Goal: Task Accomplishment & Management: Manage account settings

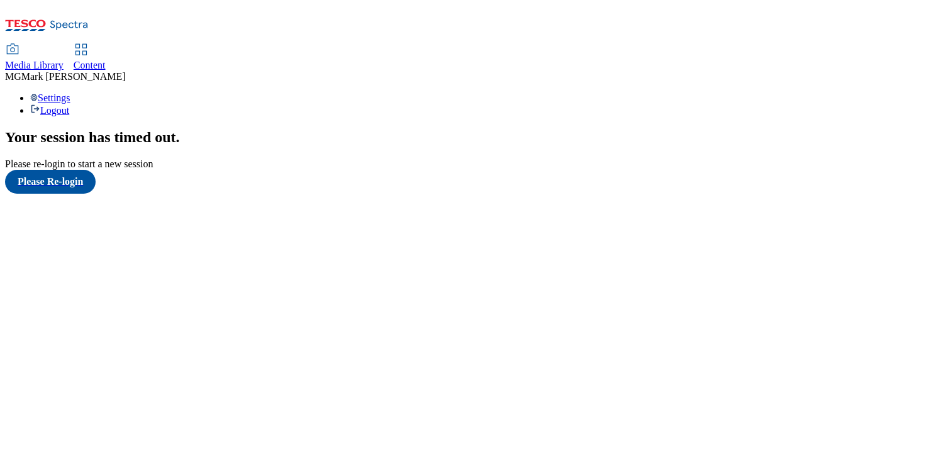
click at [106, 60] on span "Content" at bounding box center [90, 65] width 32 height 11
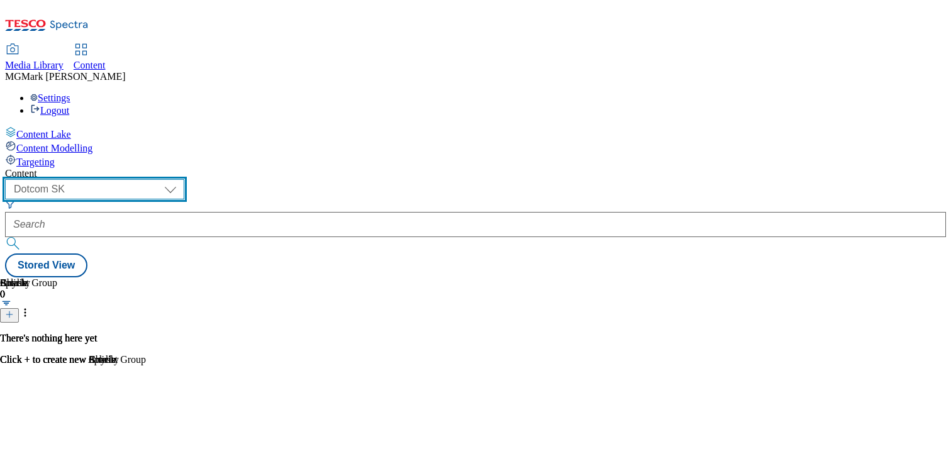
click at [184, 179] on select "Dotcom CZ Dotcom SK ghs-roi ghs-uk Phones UK" at bounding box center [94, 189] width 179 height 20
select select "ghs-uk"
click at [164, 179] on select "Dotcom CZ Dotcom SK ghs-roi ghs-uk Phones UK" at bounding box center [94, 189] width 179 height 20
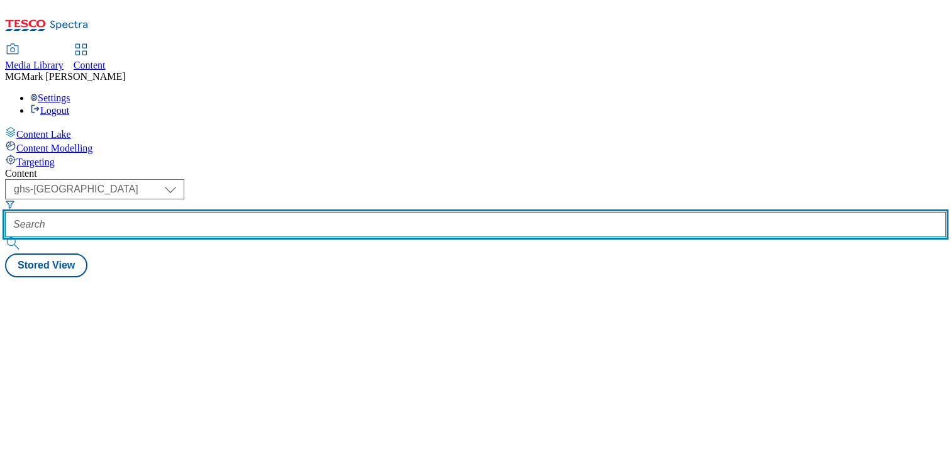
click at [335, 212] on input "text" at bounding box center [475, 224] width 941 height 25
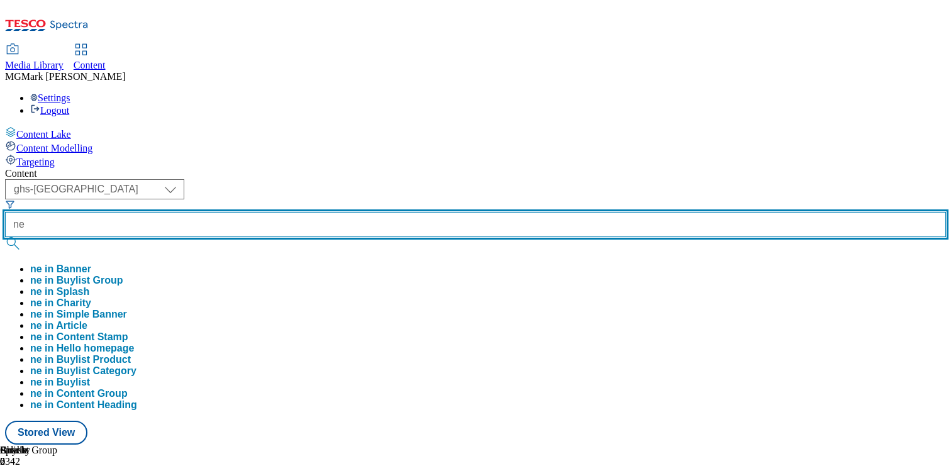
type input "n"
type input "nivea"
click at [5, 237] on button "submit" at bounding box center [14, 243] width 18 height 13
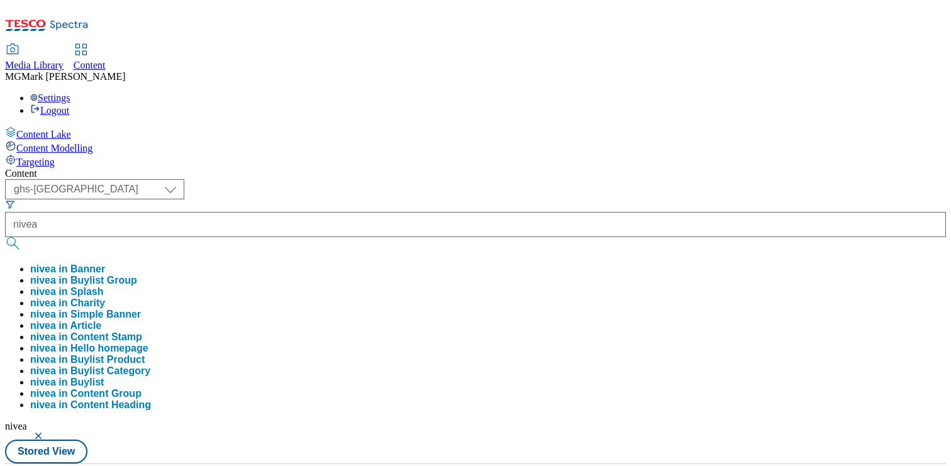
click at [524, 179] on div "( optional ) Dotcom CZ Dotcom SK ghs-roi ghs-uk Phones UK ghs-uk nivea nivea in…" at bounding box center [475, 321] width 941 height 284
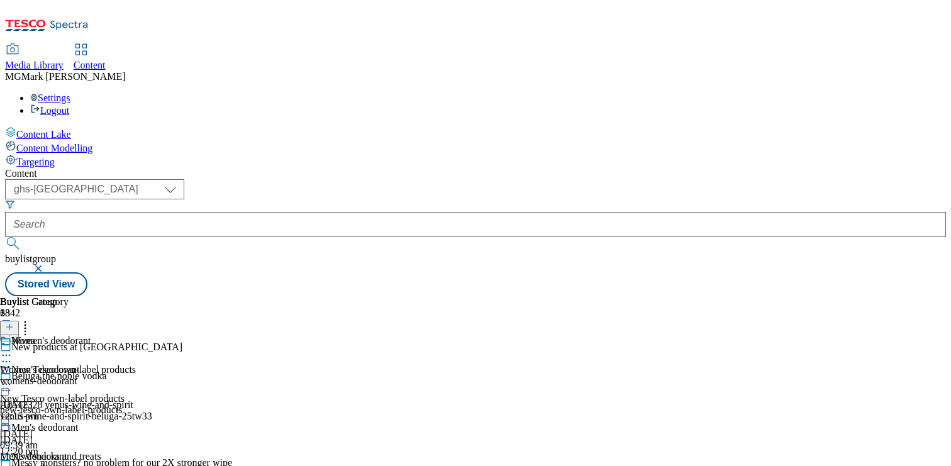
scroll to position [106, 0]
click at [91, 462] on div "mens-deodorant" at bounding box center [45, 467] width 91 height 11
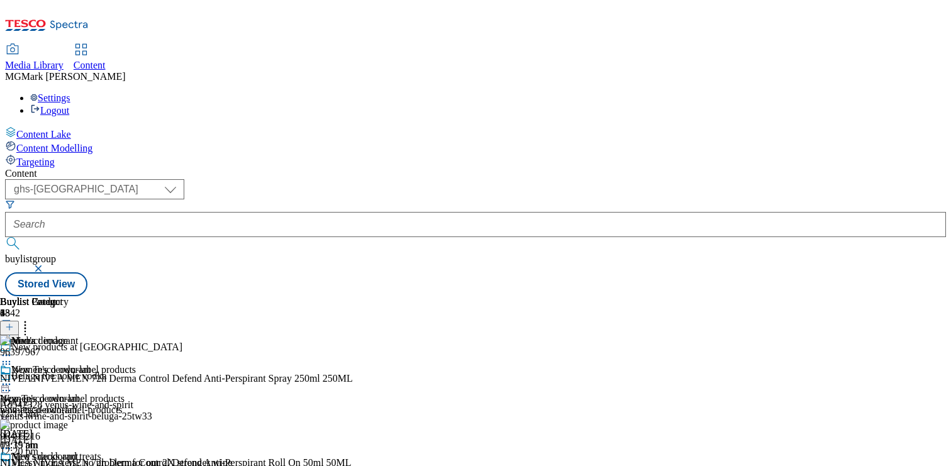
scroll to position [118, 0]
click at [91, 404] on div "womens-deodorant" at bounding box center [45, 409] width 91 height 11
click at [329, 465] on div at bounding box center [164, 469] width 329 height 0
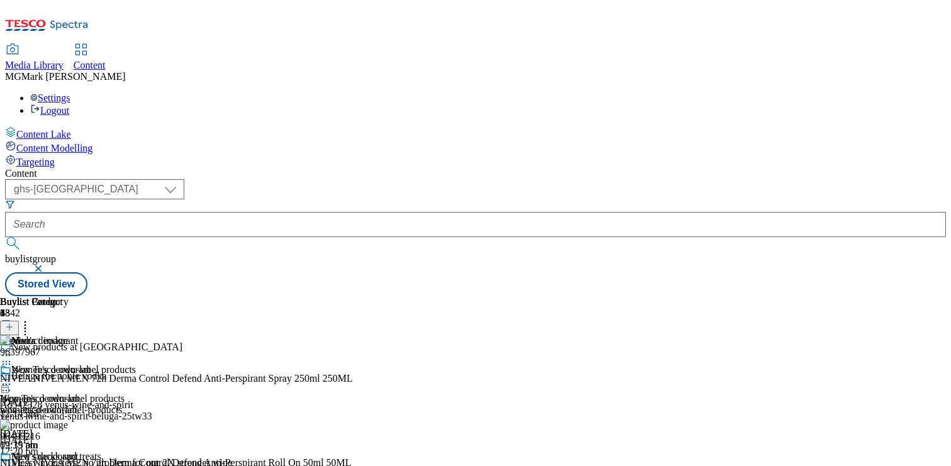
scroll to position [122, 0]
click at [8, 465] on circle at bounding box center [7, 471] width 2 height 2
click at [91, 296] on div "Buylist Category 3 Men's deodorant Women's deodorant Women's deodorant womens-d…" at bounding box center [45, 460] width 91 height 328
click at [11, 465] on circle at bounding box center [10, 471] width 2 height 2
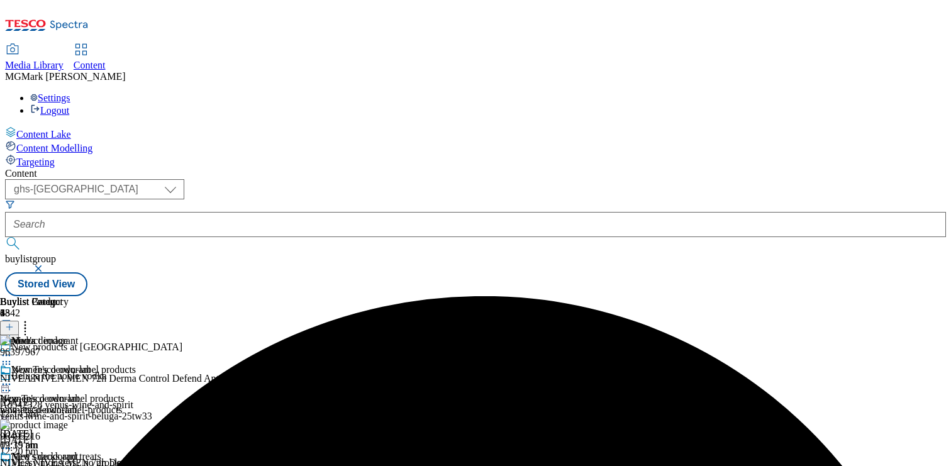
click at [13, 465] on icon at bounding box center [6, 471] width 13 height 13
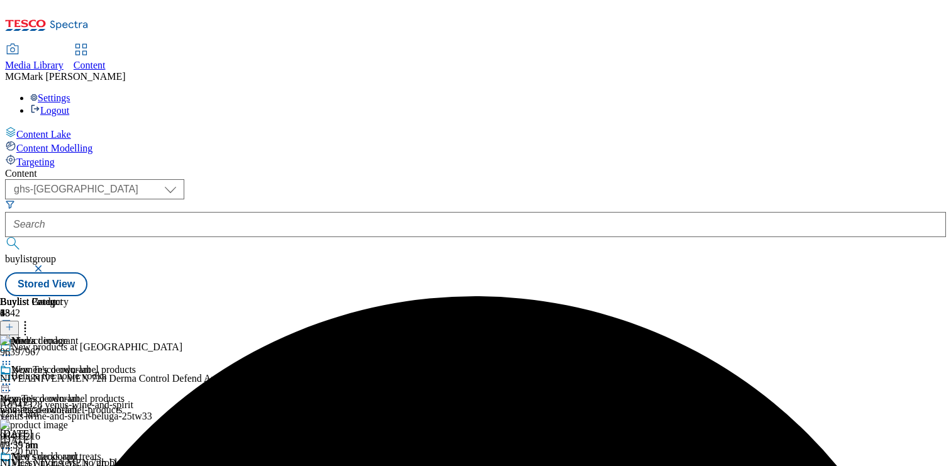
scroll to position [0, 165]
click at [19, 321] on button at bounding box center [9, 328] width 19 height 14
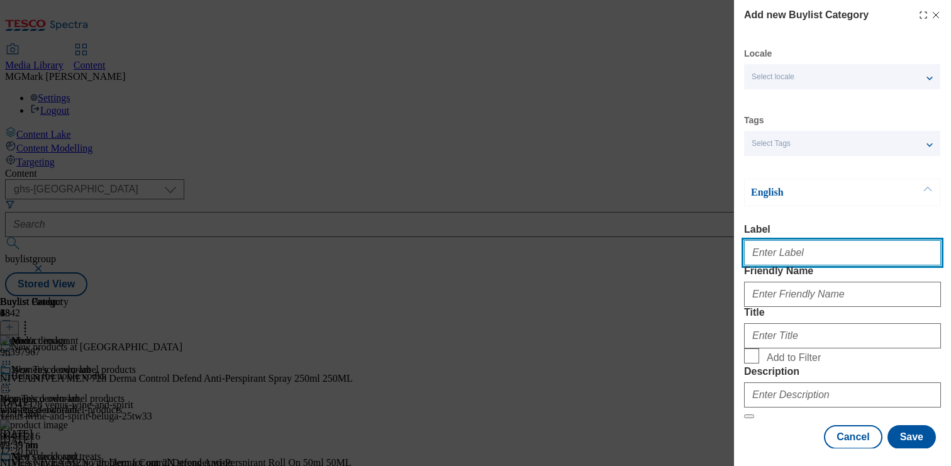
click at [781, 265] on input "Label" at bounding box center [842, 252] width 197 height 25
type input "Men's deodorant"
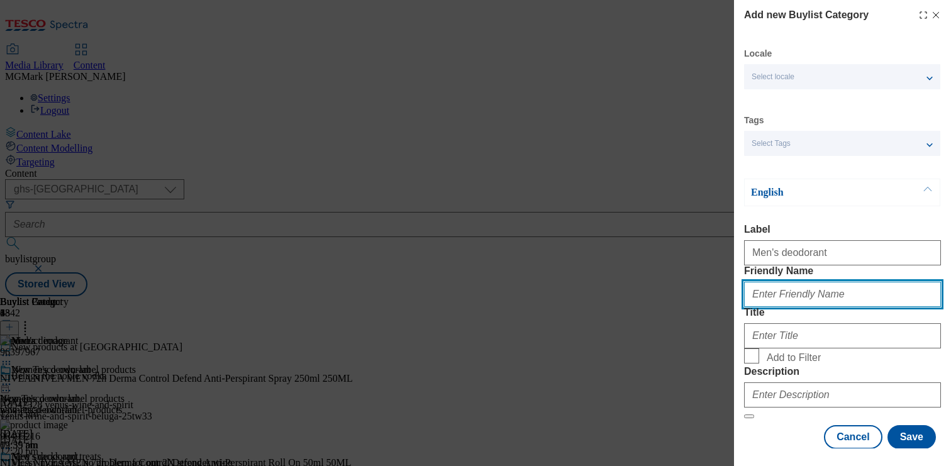
click at [776, 307] on input "Friendly Name" at bounding box center [842, 294] width 197 height 25
type input "men-deodorant"
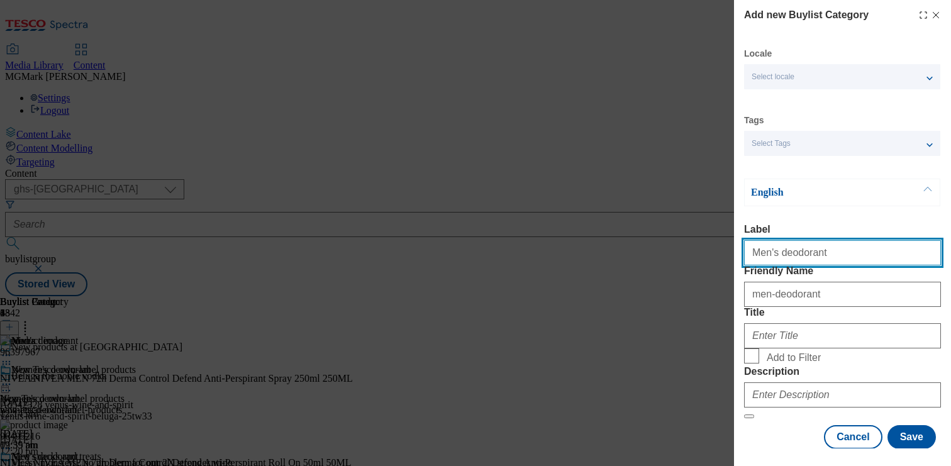
drag, startPoint x: 838, startPoint y: 255, endPoint x: 662, endPoint y: 252, distance: 176.1
click at [662, 252] on div "Add new Buylist Category Locale Select locale English Welsh Tags Select Tags fn…" at bounding box center [475, 233] width 951 height 466
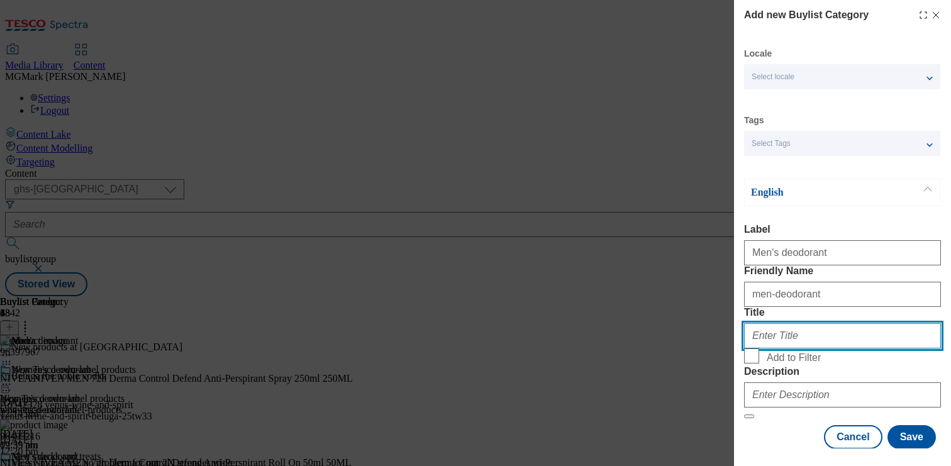
click at [789, 348] on input "Title" at bounding box center [842, 335] width 197 height 25
paste input "Men's deodorant"
type input "Men's deodorant"
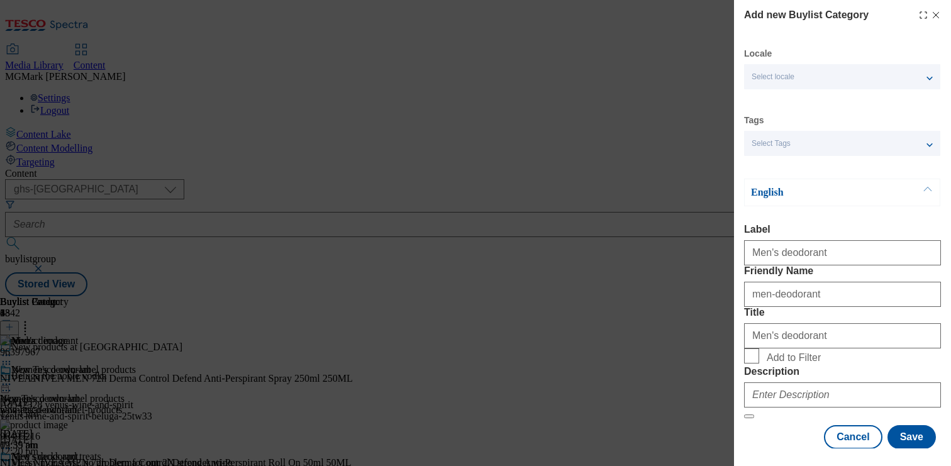
click at [760, 366] on label "Add to Filter" at bounding box center [842, 357] width 197 height 18
click at [759, 364] on input "Add to Filter" at bounding box center [751, 355] width 15 height 15
checkbox input "true"
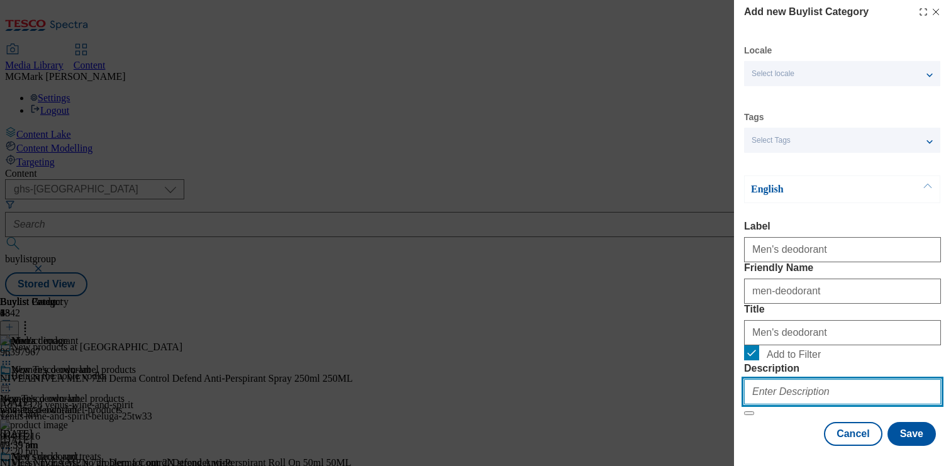
click at [836, 379] on input "Description" at bounding box center [842, 391] width 197 height 25
type input "."
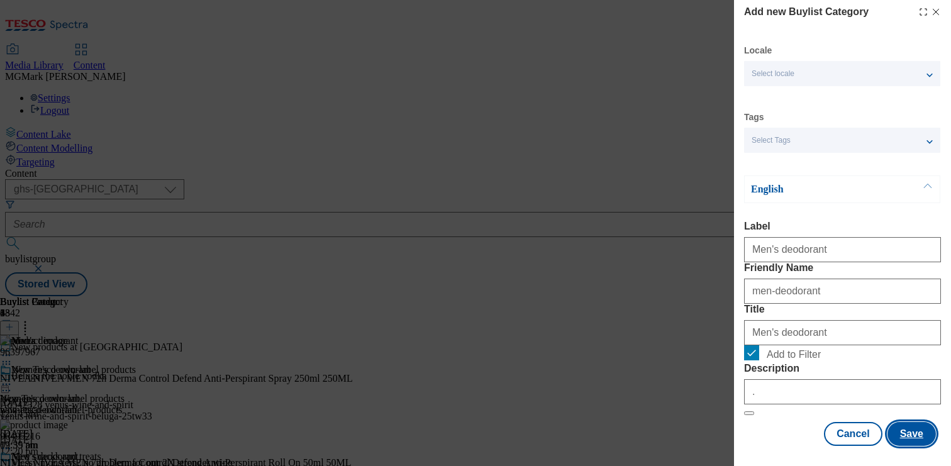
click at [911, 436] on button "Save" at bounding box center [912, 434] width 48 height 24
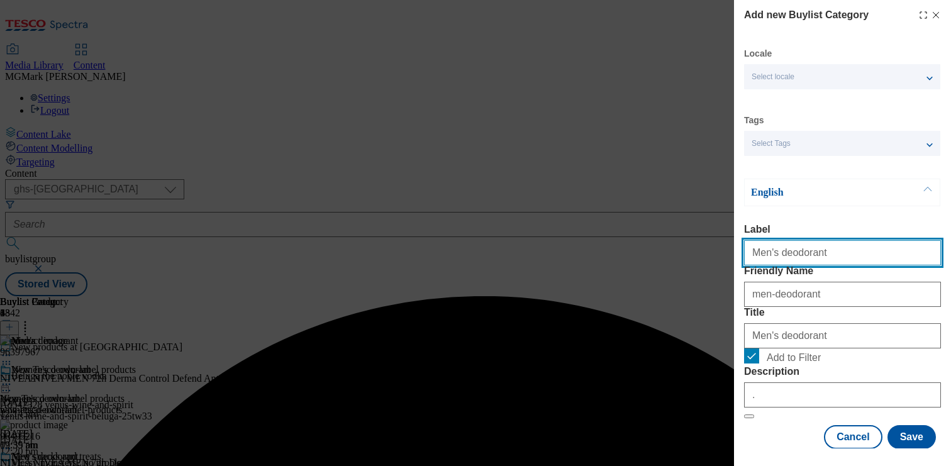
click at [827, 255] on input "Men's deodorant" at bounding box center [842, 252] width 197 height 25
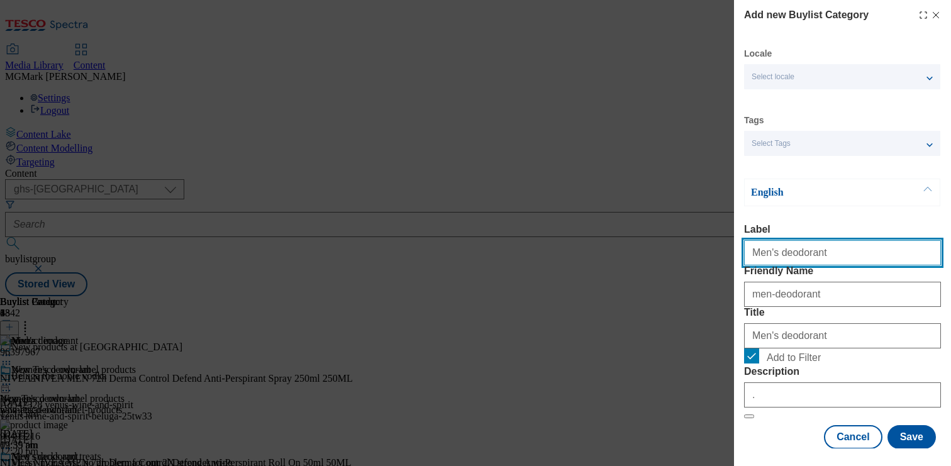
click at [767, 258] on input "Men's deodorant" at bounding box center [842, 252] width 197 height 25
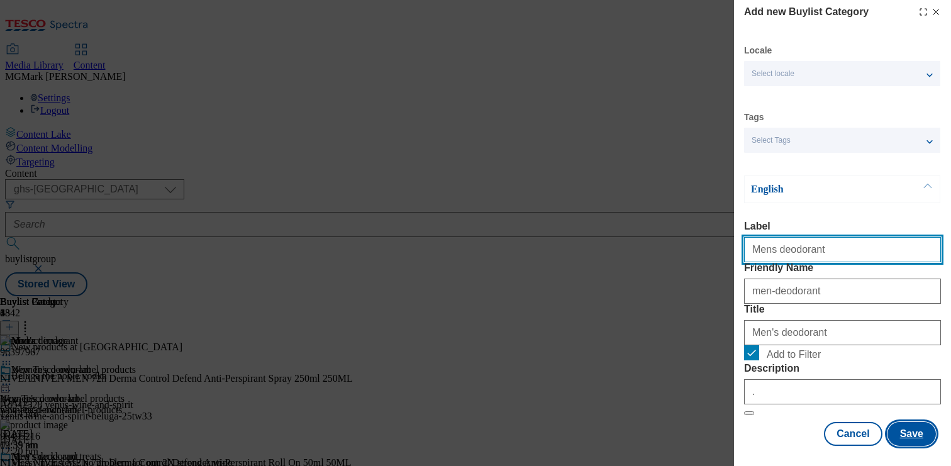
type input "Mens deodorant"
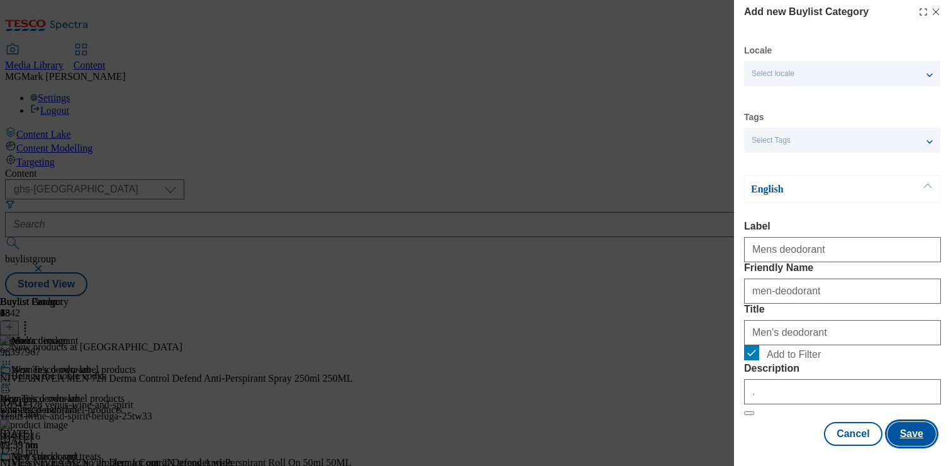
click at [918, 433] on button "Save" at bounding box center [912, 434] width 48 height 24
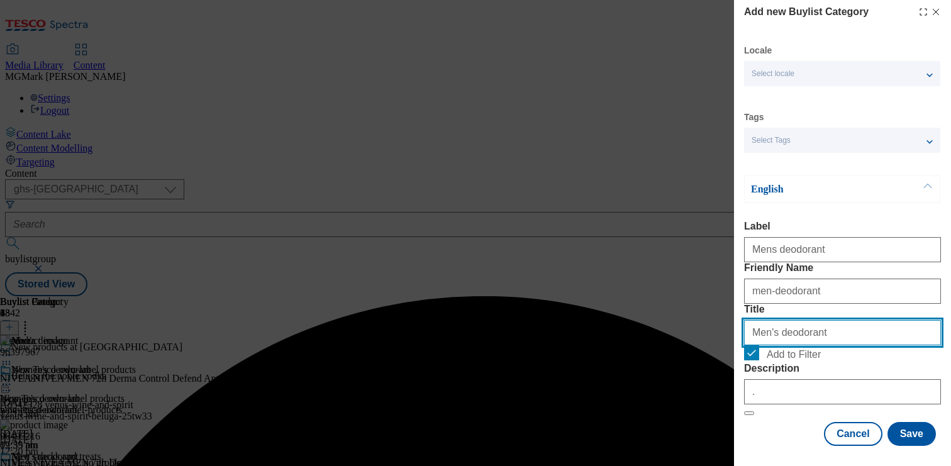
click at [825, 320] on input "Men's deodorant" at bounding box center [842, 332] width 197 height 25
type input "Men's deodoran"
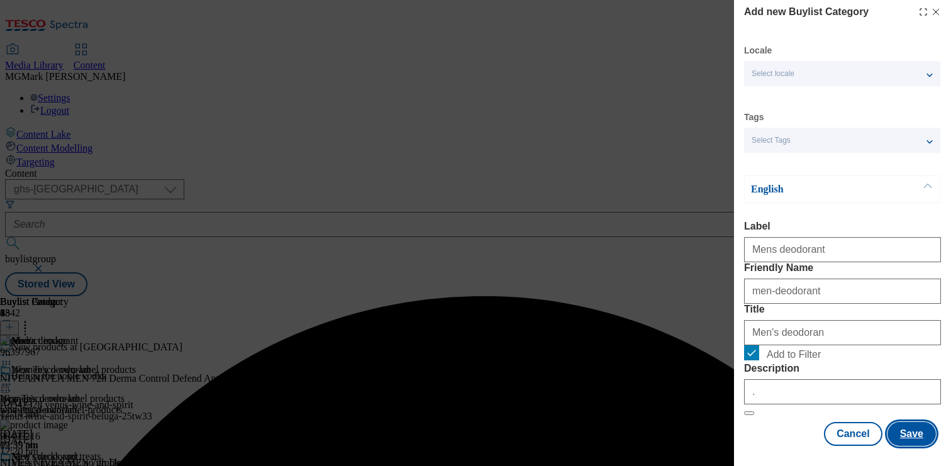
click at [906, 433] on button "Save" at bounding box center [912, 434] width 48 height 24
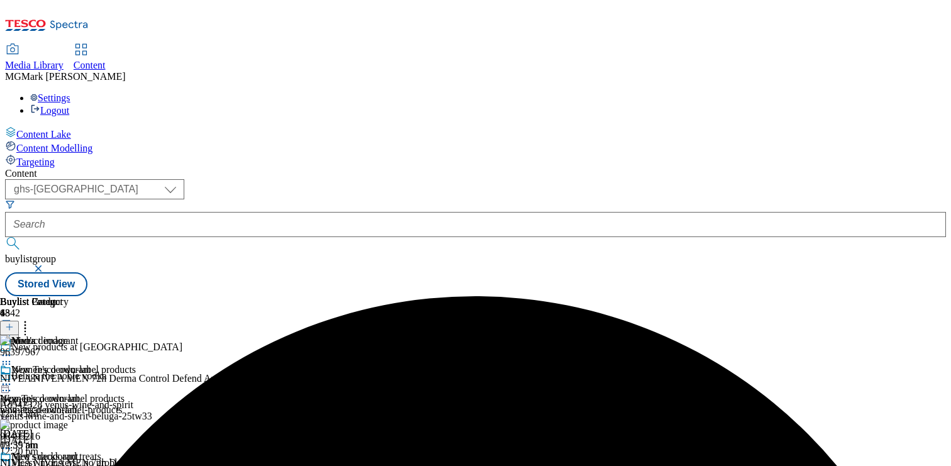
scroll to position [122, 0]
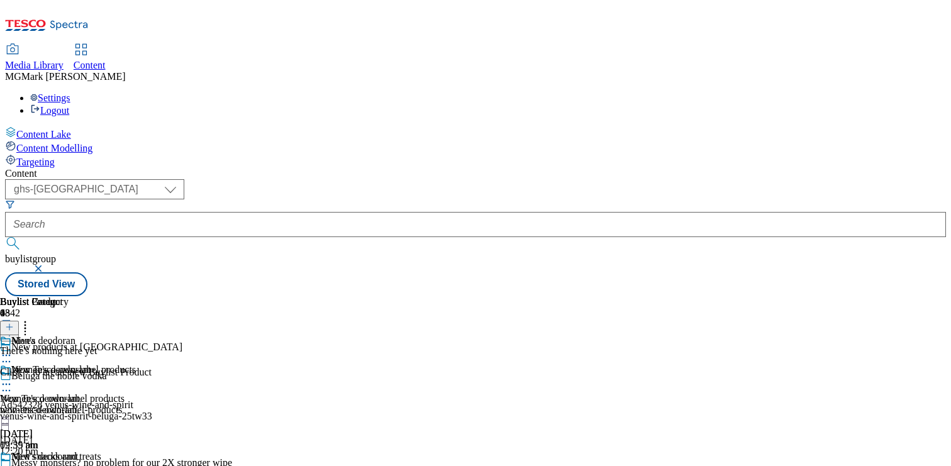
click at [14, 323] on icon at bounding box center [9, 327] width 9 height 9
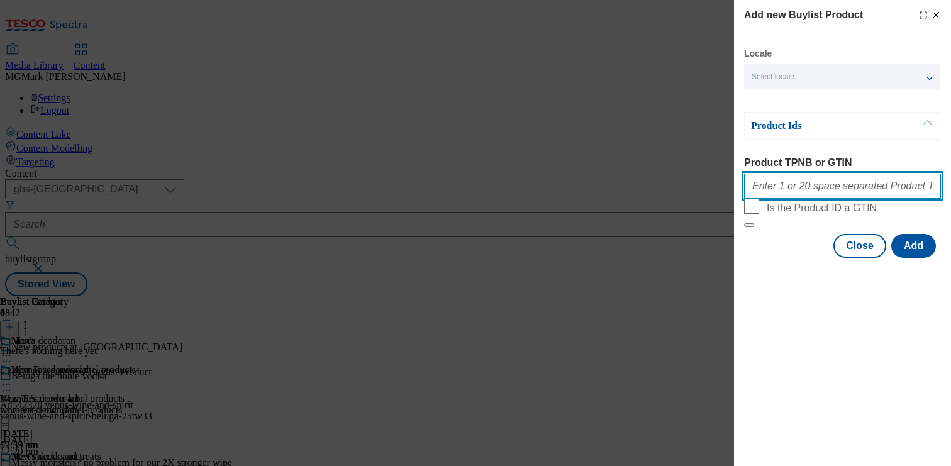
click at [801, 195] on input "Product TPNB or GTIN" at bounding box center [842, 186] width 197 height 25
paste input "96397967 96405216 96544696 96772788"
type input "96397967 96405216 96544696 96772788"
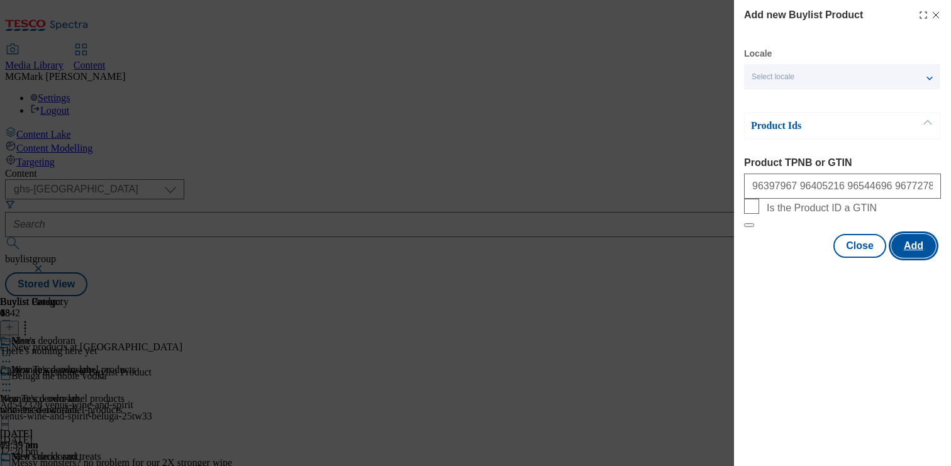
click at [920, 258] on button "Add" at bounding box center [913, 246] width 45 height 24
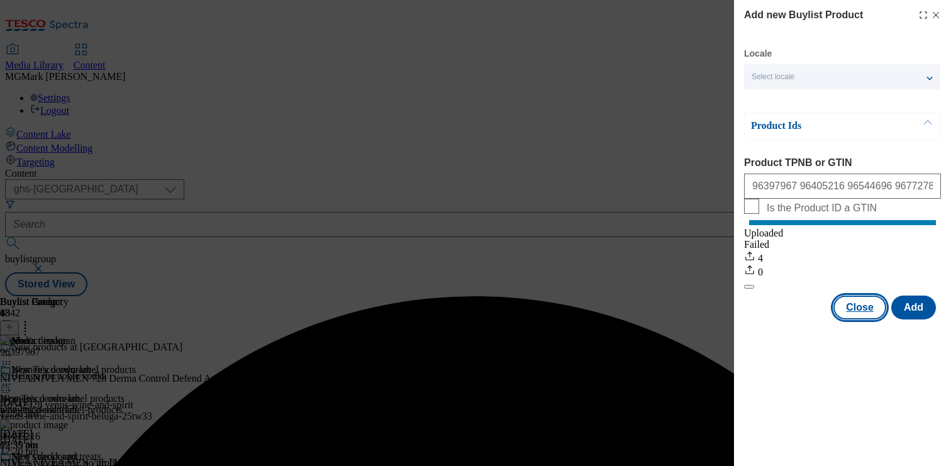
click at [860, 320] on button "Close" at bounding box center [859, 308] width 53 height 24
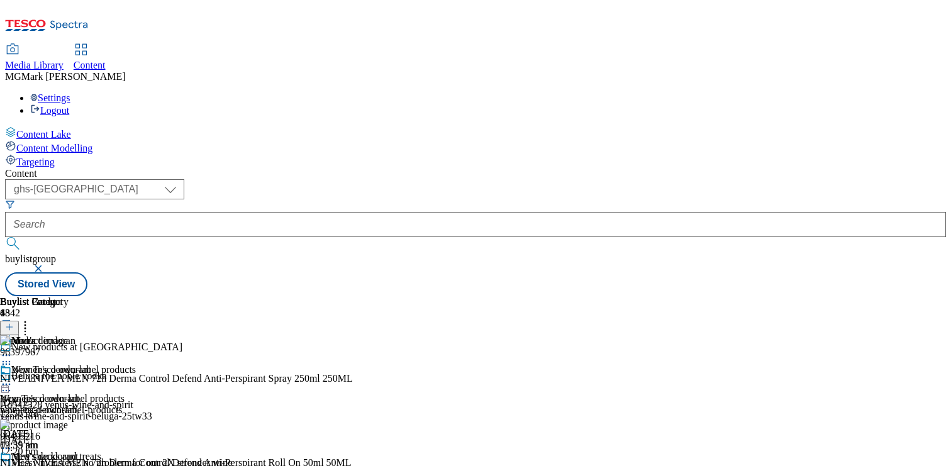
scroll to position [118, 0]
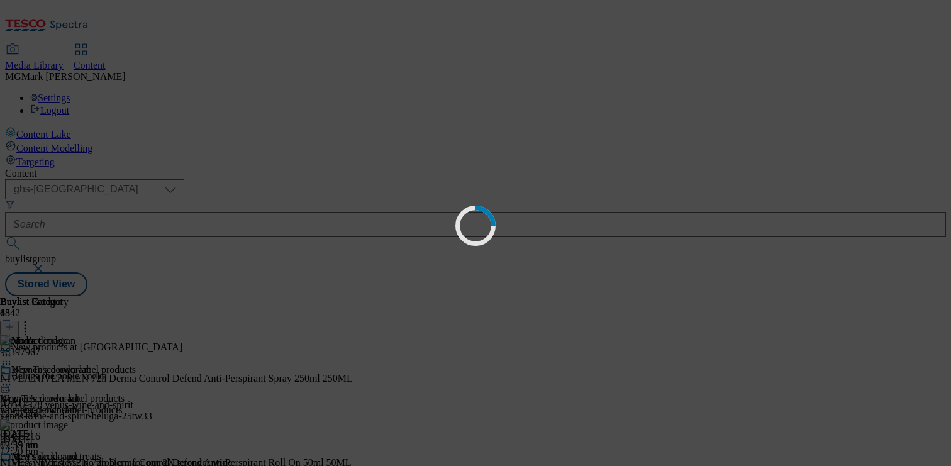
scroll to position [0, 0]
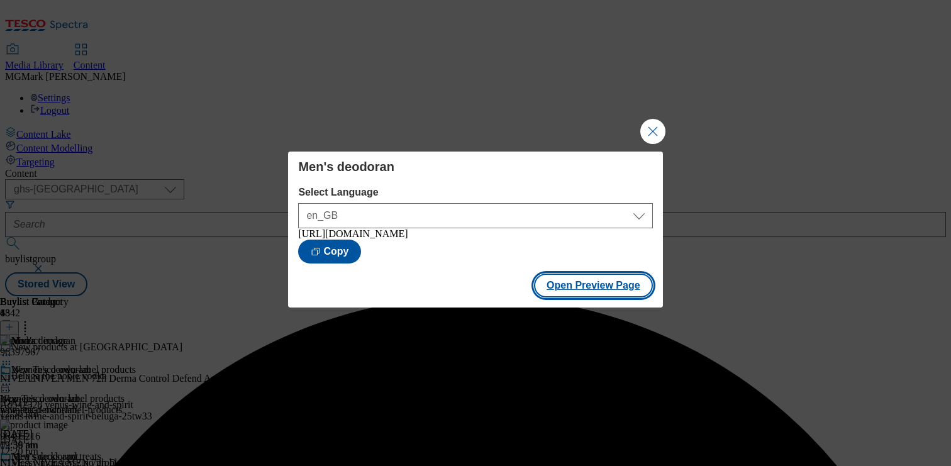
click at [603, 287] on button "Open Preview Page" at bounding box center [593, 286] width 119 height 24
click at [655, 133] on button "Close Modal" at bounding box center [652, 131] width 25 height 25
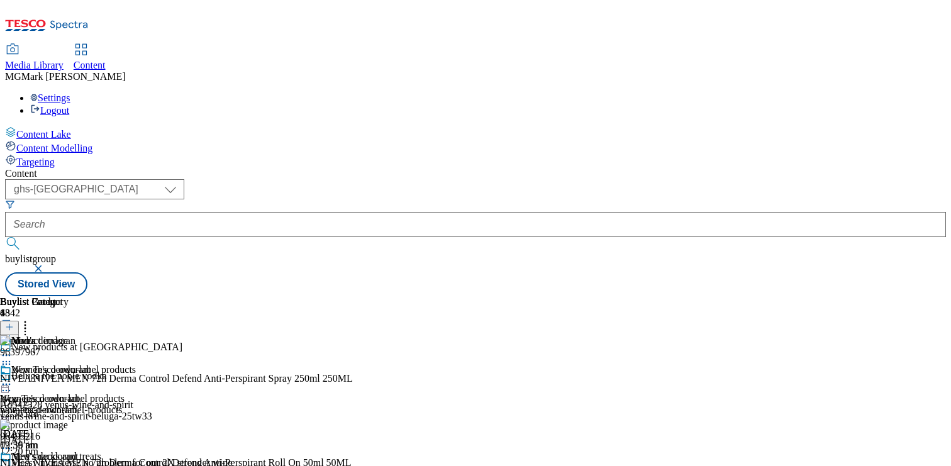
click at [13, 465] on icon at bounding box center [6, 471] width 13 height 13
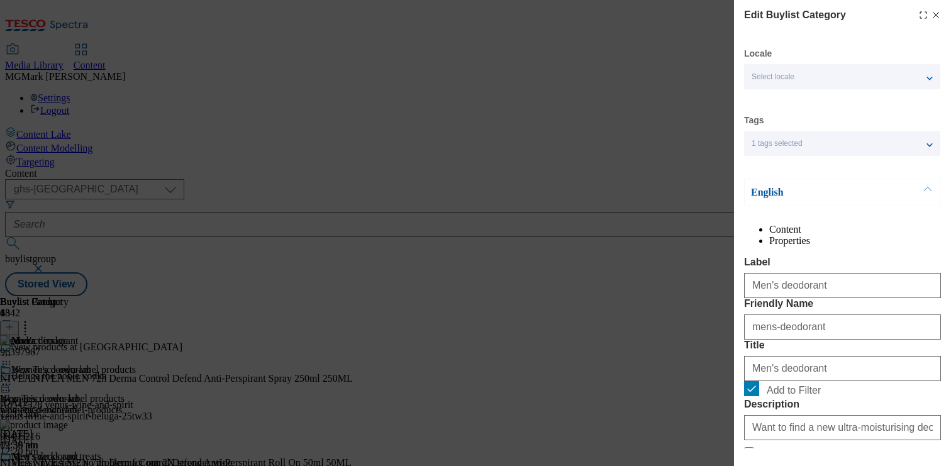
click at [728, 165] on div "Edit Buylist Category Locale Select locale English Welsh Tags 1 tags selected f…" at bounding box center [475, 233] width 951 height 466
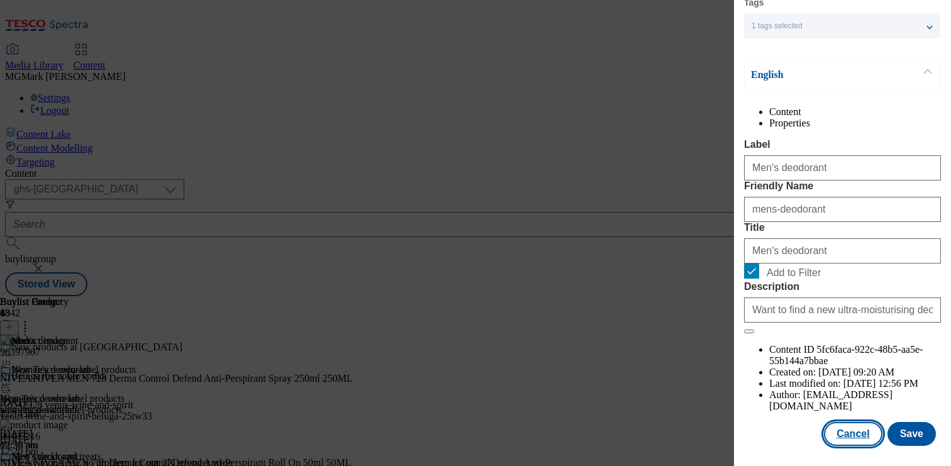
click at [855, 426] on button "Cancel" at bounding box center [853, 434] width 58 height 24
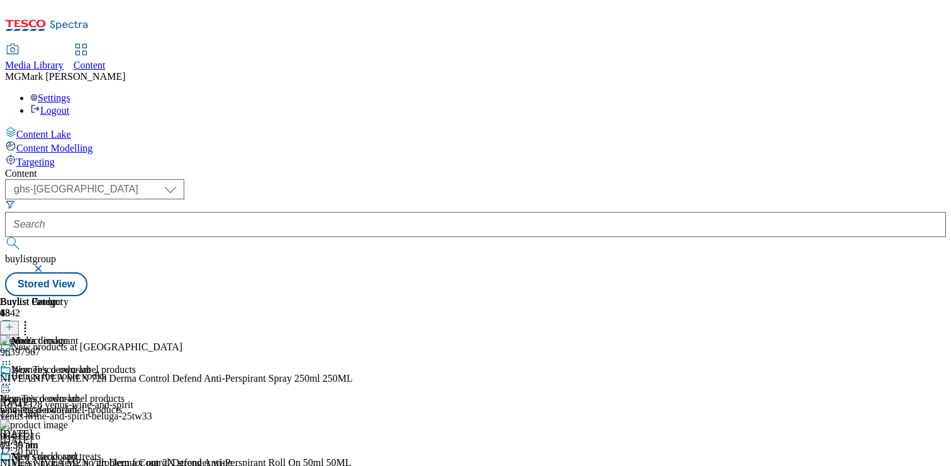
click at [13, 349] on icon at bounding box center [6, 355] width 13 height 13
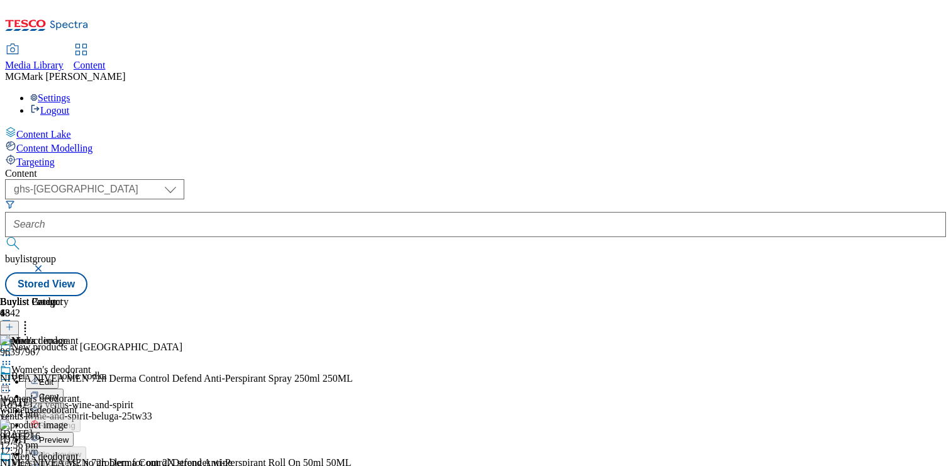
scroll to position [0, 165]
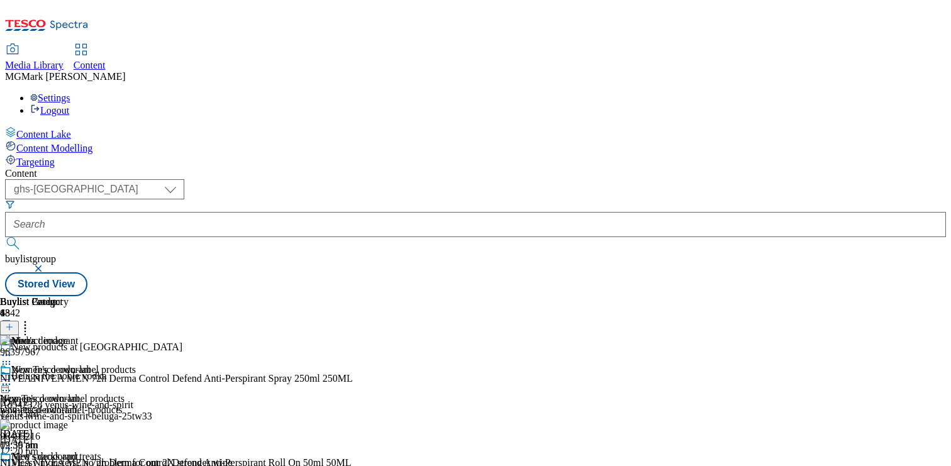
click at [13, 465] on icon at bounding box center [6, 471] width 13 height 13
click at [13, 349] on icon at bounding box center [6, 355] width 13 height 13
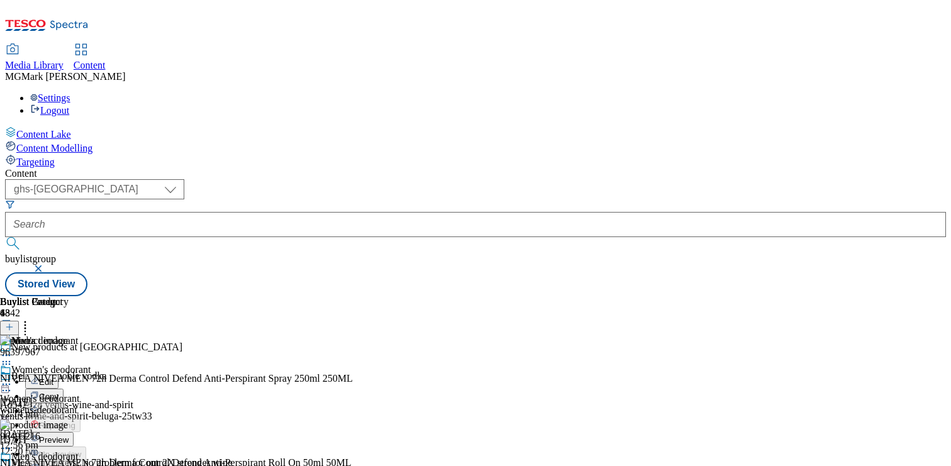
click at [69, 435] on span "Preview" at bounding box center [54, 439] width 30 height 9
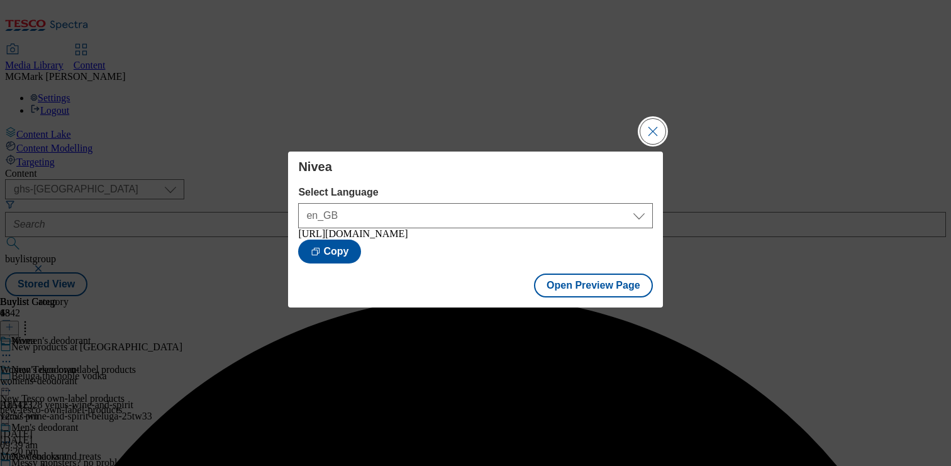
click at [648, 132] on button "Close Modal" at bounding box center [652, 131] width 25 height 25
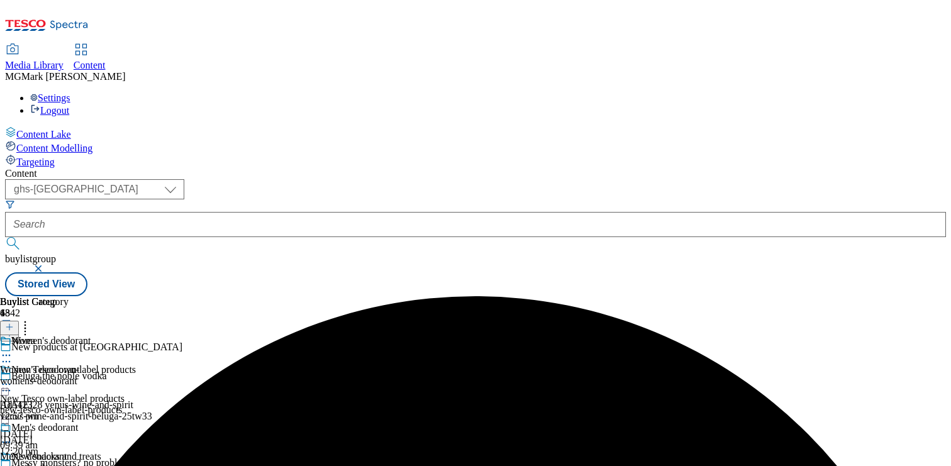
click at [13, 349] on icon at bounding box center [6, 355] width 13 height 13
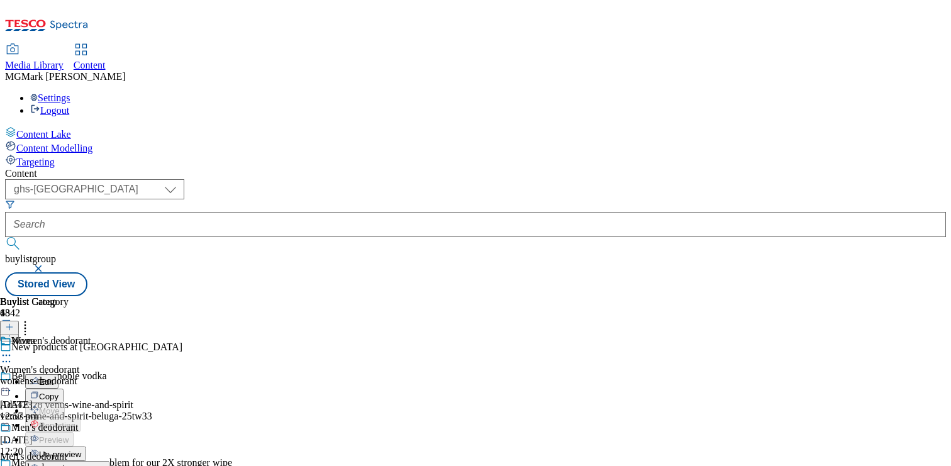
click at [86, 447] on button "Un-preview" at bounding box center [55, 454] width 61 height 14
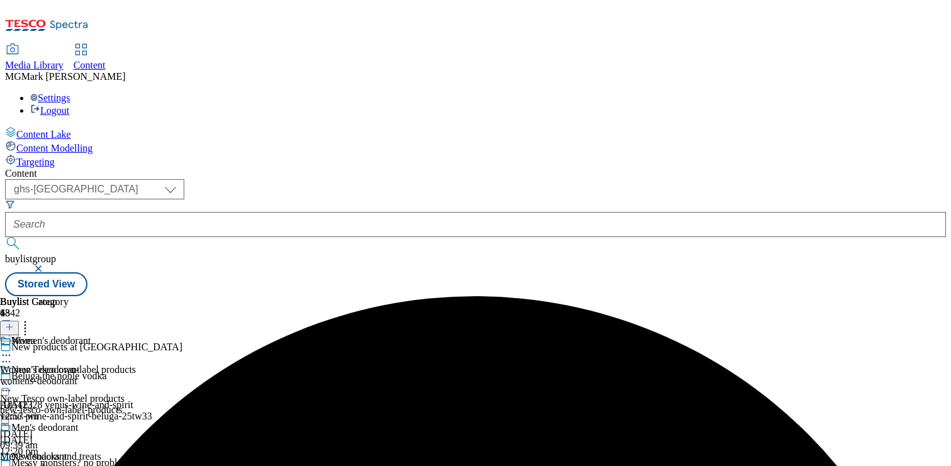
scroll to position [118, 0]
click at [91, 422] on div "Men's deodorant Men's deodorant mens-deodorant 24 Sept 2025 12:57 pm" at bounding box center [45, 465] width 91 height 87
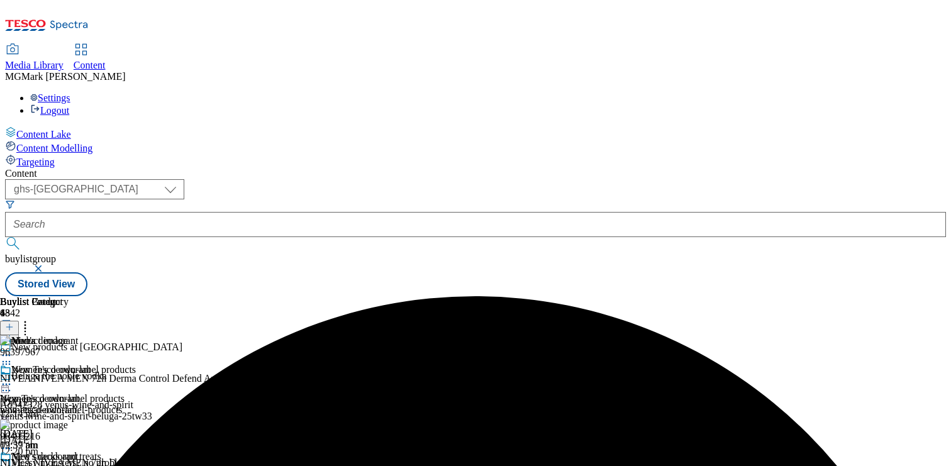
scroll to position [0, 165]
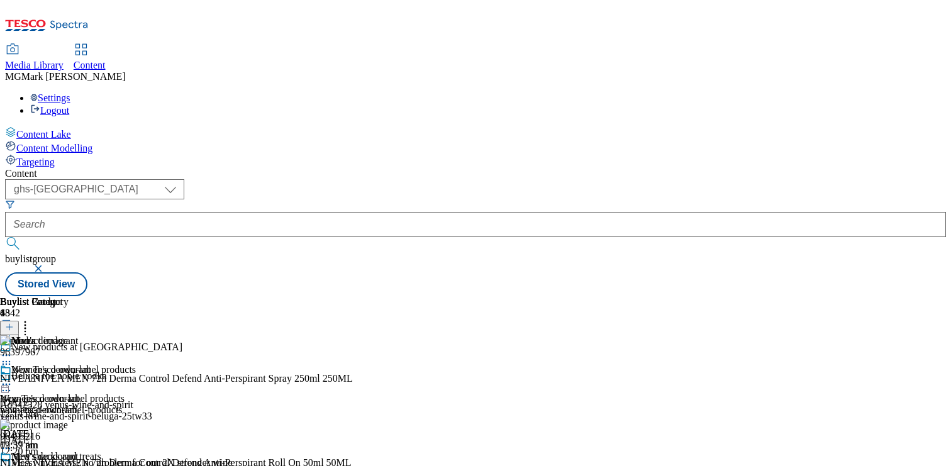
click at [31, 319] on icon at bounding box center [25, 325] width 13 height 13
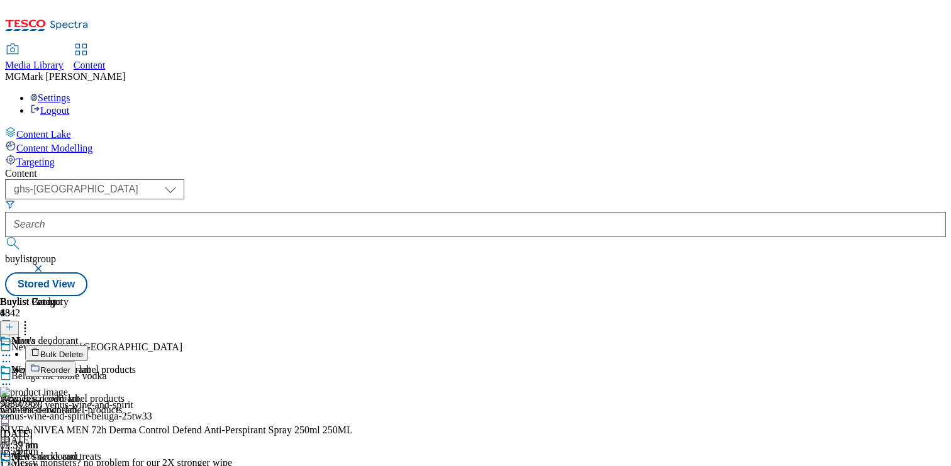
click at [83, 350] on span "Bulk Delete" at bounding box center [61, 354] width 43 height 9
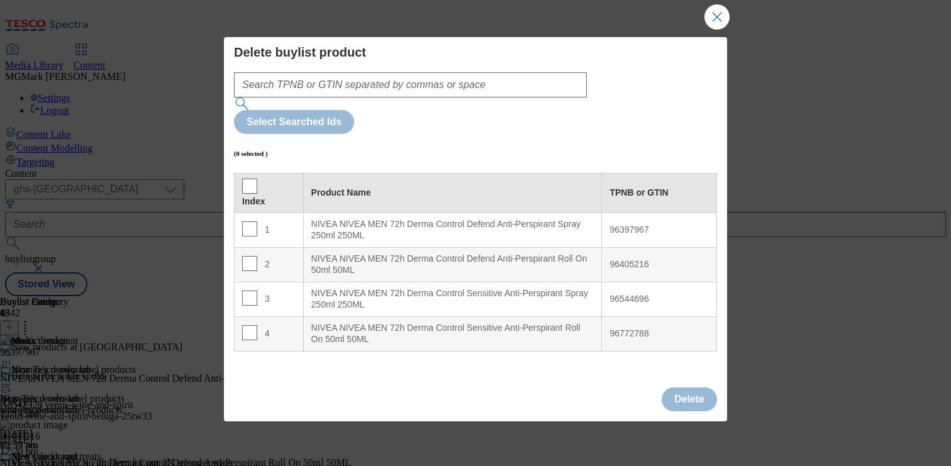
click at [235, 173] on th "Index" at bounding box center [269, 193] width 69 height 40
click at [244, 179] on input "Modal" at bounding box center [249, 186] width 15 height 15
checkbox input "true"
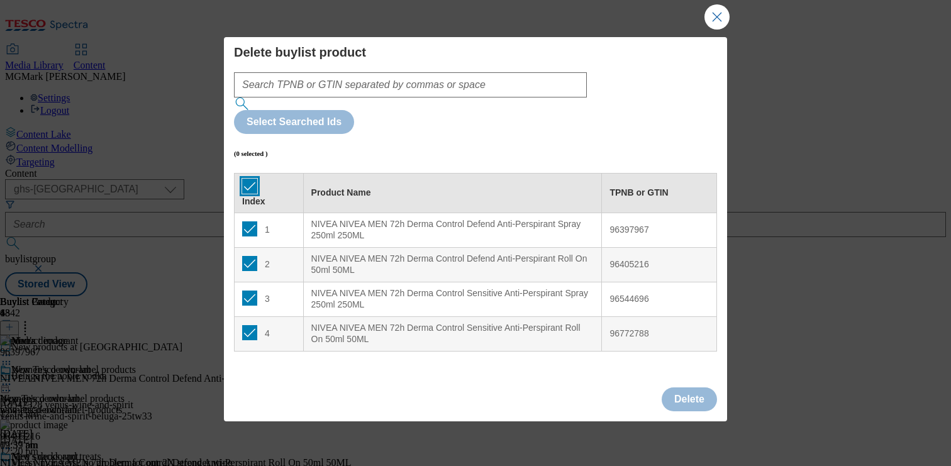
checkbox input "true"
click at [682, 387] on button "Delete" at bounding box center [689, 399] width 55 height 24
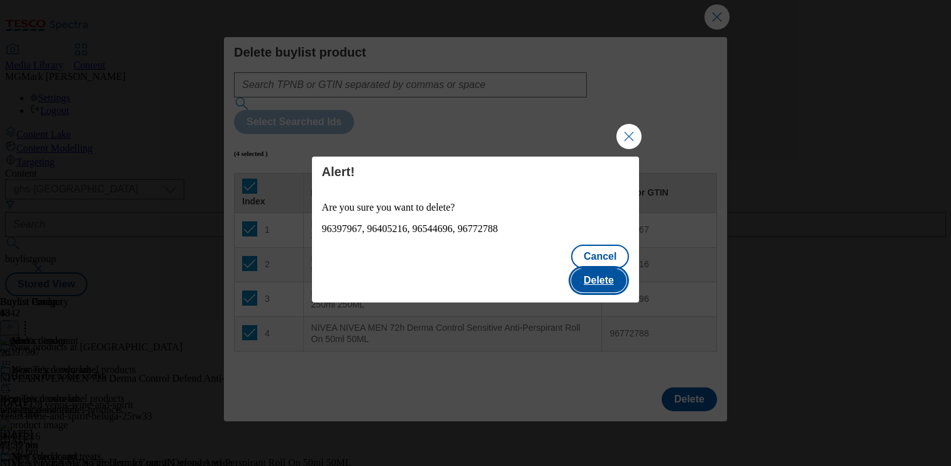
click at [606, 269] on button "Delete" at bounding box center [598, 281] width 55 height 24
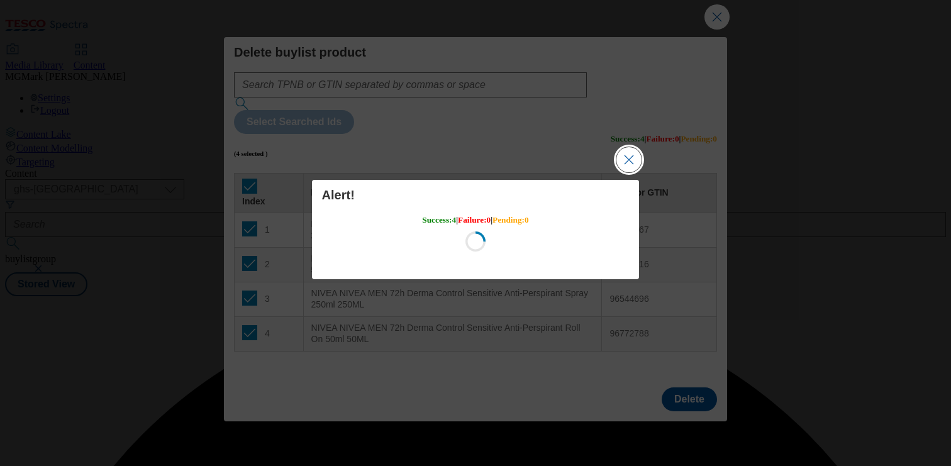
scroll to position [0, 0]
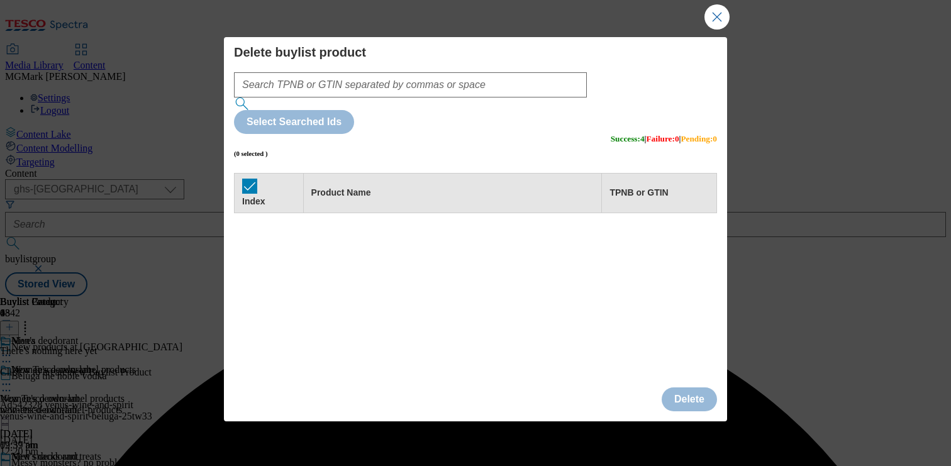
click at [708, 19] on button "Close Modal" at bounding box center [716, 16] width 25 height 25
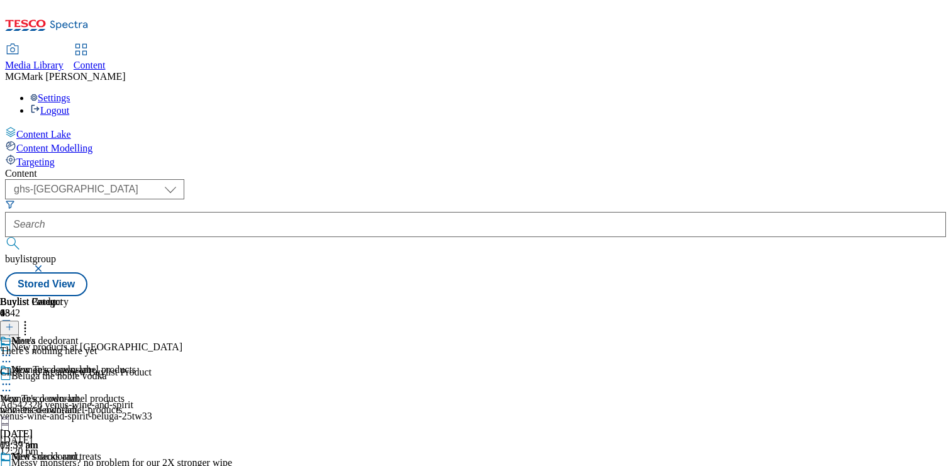
scroll to position [35, 0]
click at [13, 465] on icon at bounding box center [6, 471] width 13 height 13
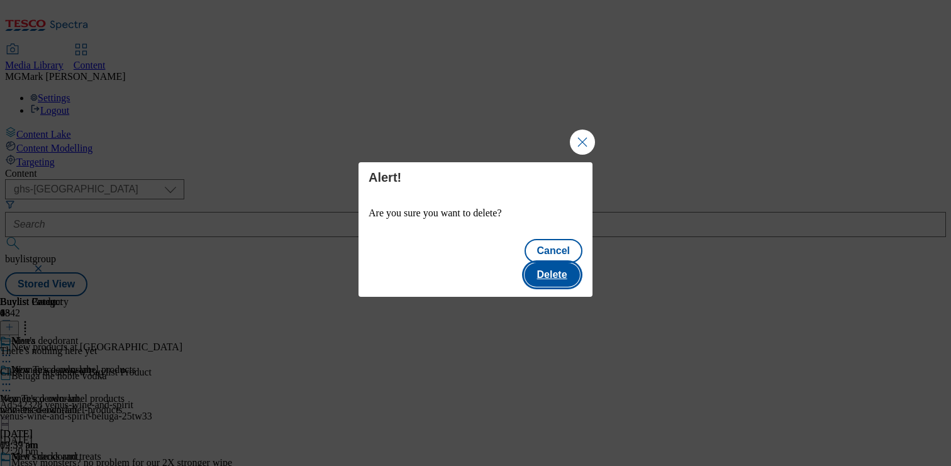
click at [562, 263] on button "Delete" at bounding box center [552, 275] width 55 height 24
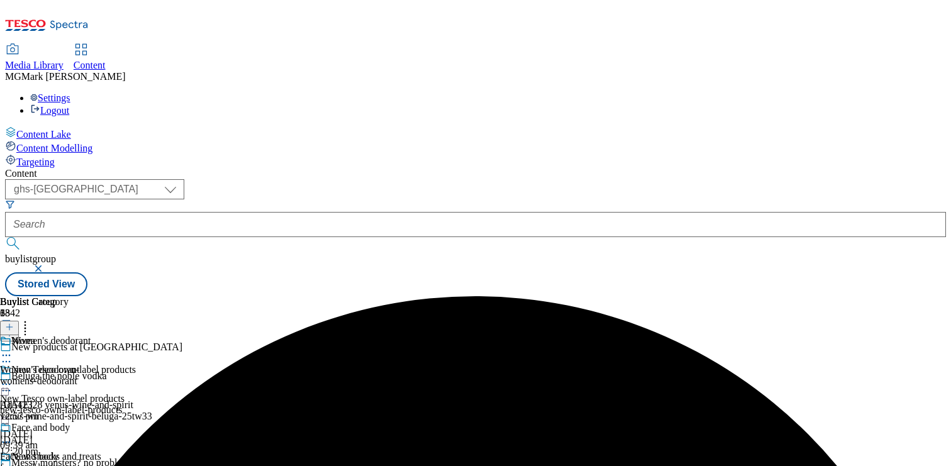
scroll to position [122, 0]
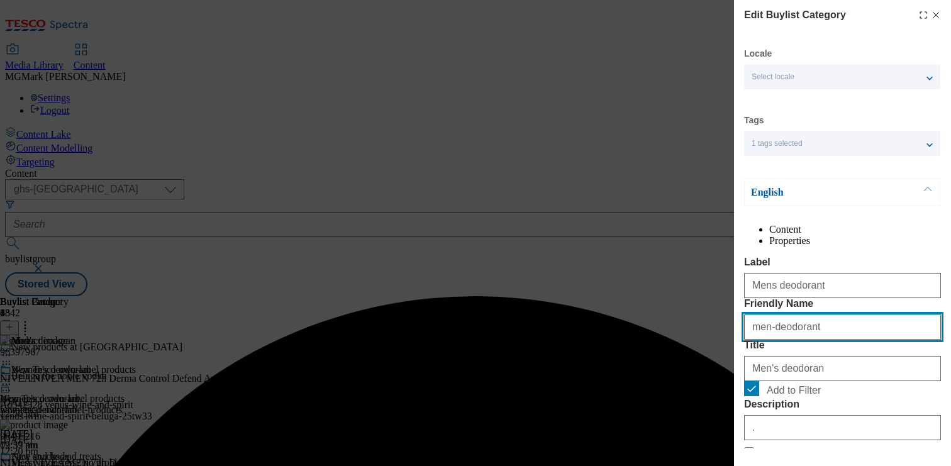
click at [854, 340] on input "men-deodorant" at bounding box center [842, 326] width 197 height 25
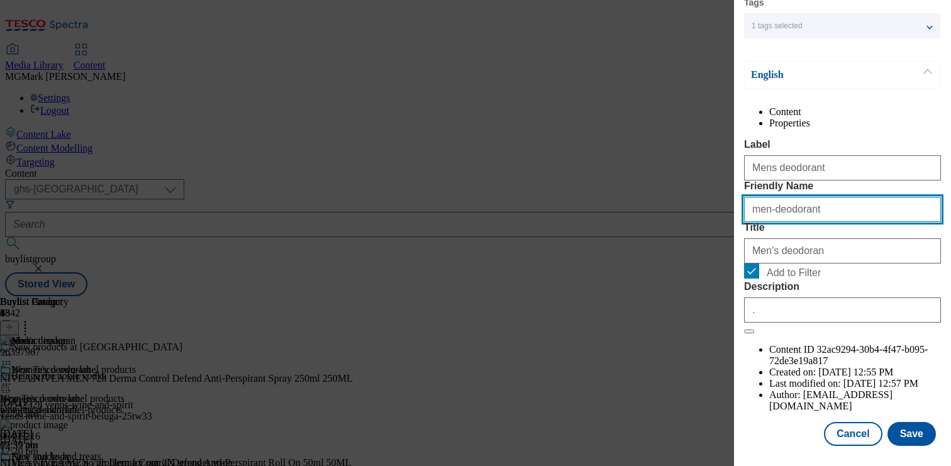
scroll to position [153, 0]
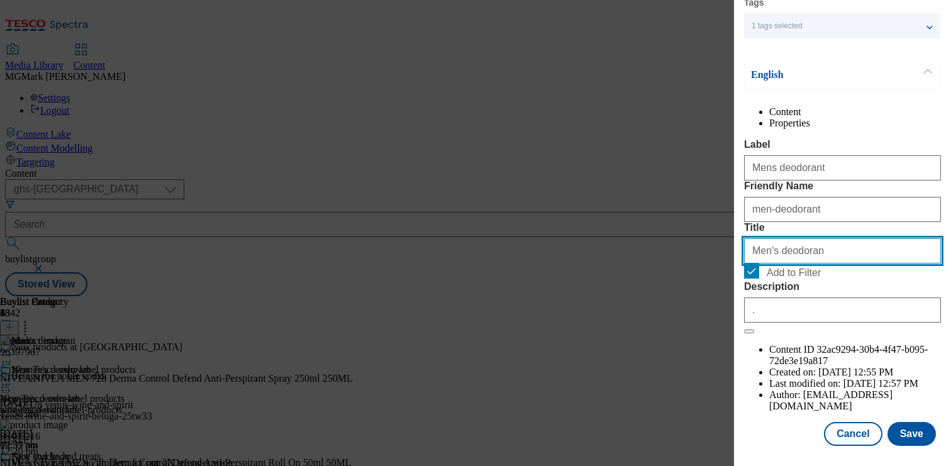
click at [832, 264] on input "Men's deodoran" at bounding box center [842, 250] width 197 height 25
type input "Men's deodorant"
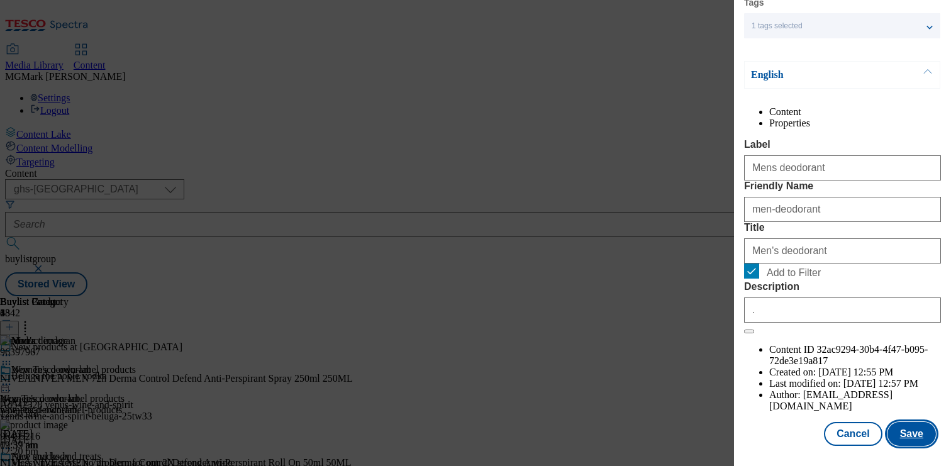
click at [906, 443] on button "Save" at bounding box center [912, 434] width 48 height 24
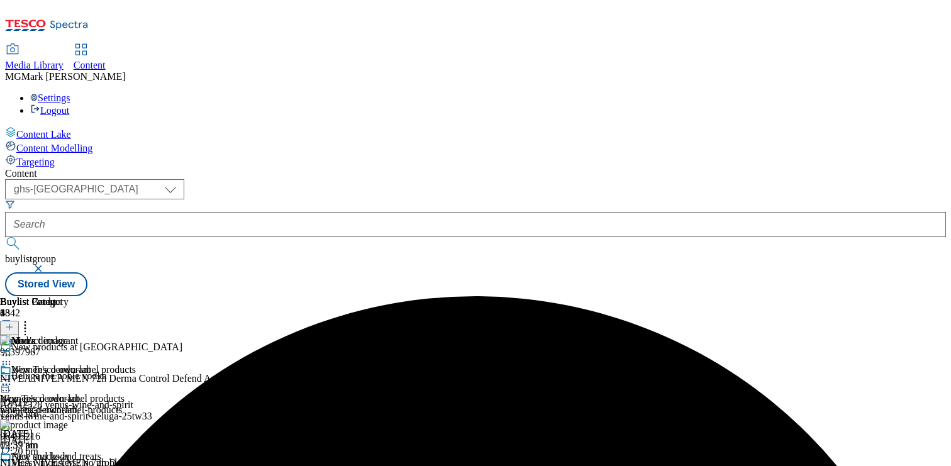
scroll to position [122, 0]
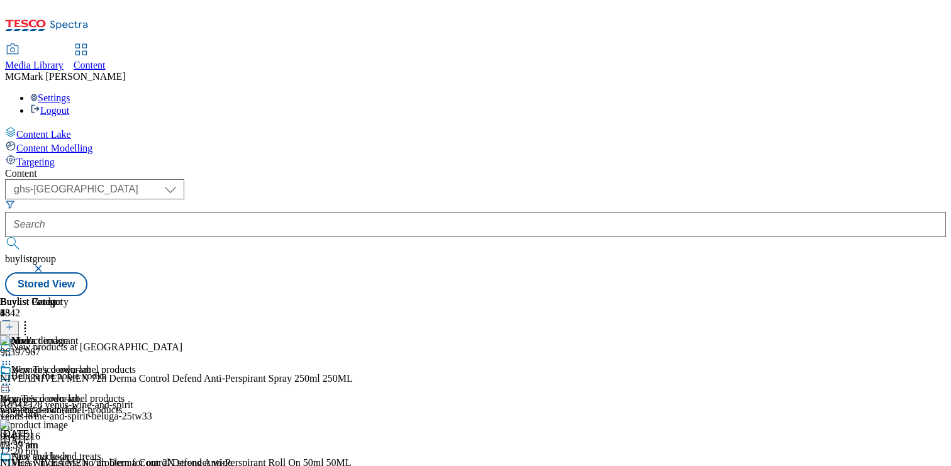
click at [31, 319] on icon at bounding box center [25, 325] width 13 height 13
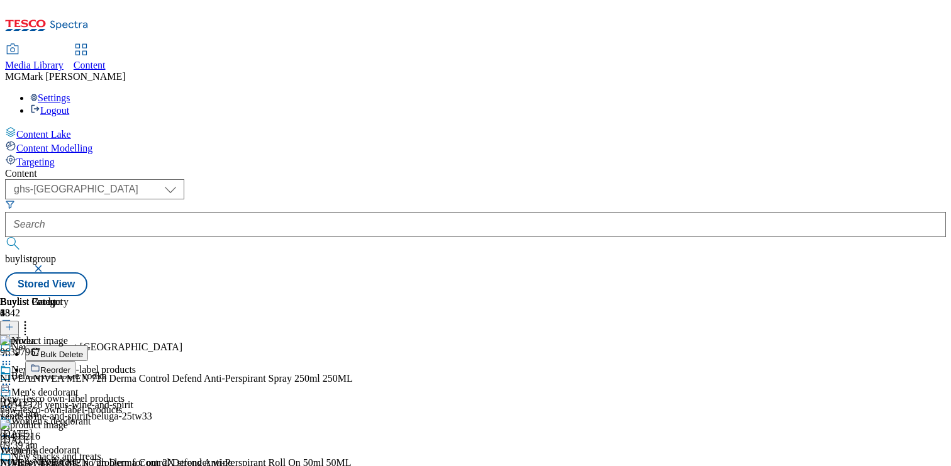
click at [75, 361] on button "Reorder" at bounding box center [50, 369] width 50 height 16
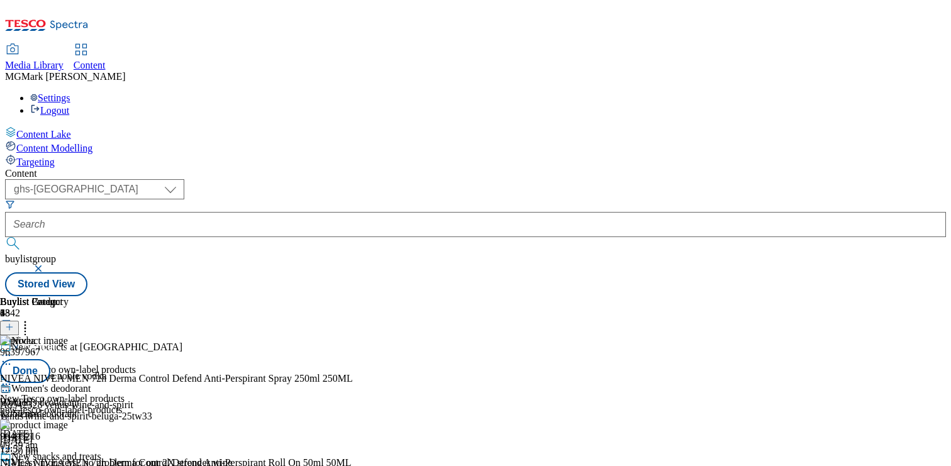
scroll to position [113, 0]
drag, startPoint x: 821, startPoint y: 391, endPoint x: 821, endPoint y: 260, distance: 130.8
click at [821, 260] on body "Icons icon_account icon_add icon_backward_link icon_basket icon_benefits icon_c…" at bounding box center [475, 150] width 941 height 291
click at [50, 359] on button "Done" at bounding box center [25, 371] width 50 height 24
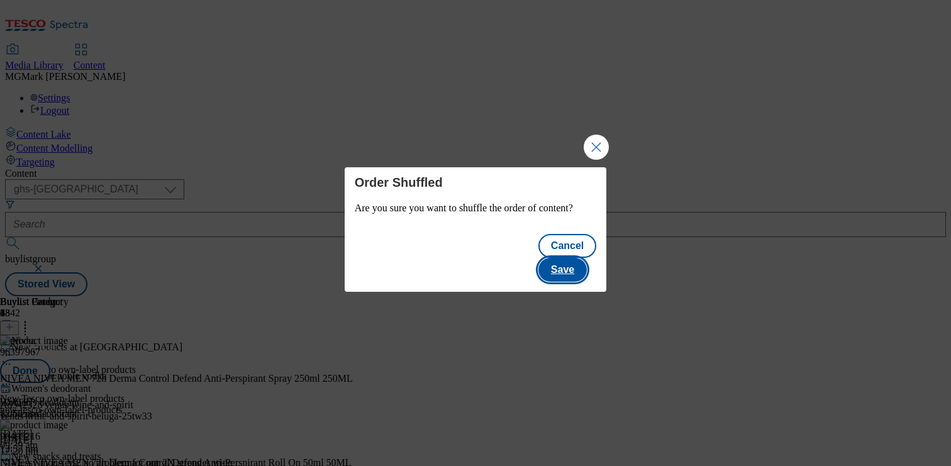
click at [570, 259] on button "Save" at bounding box center [562, 270] width 48 height 24
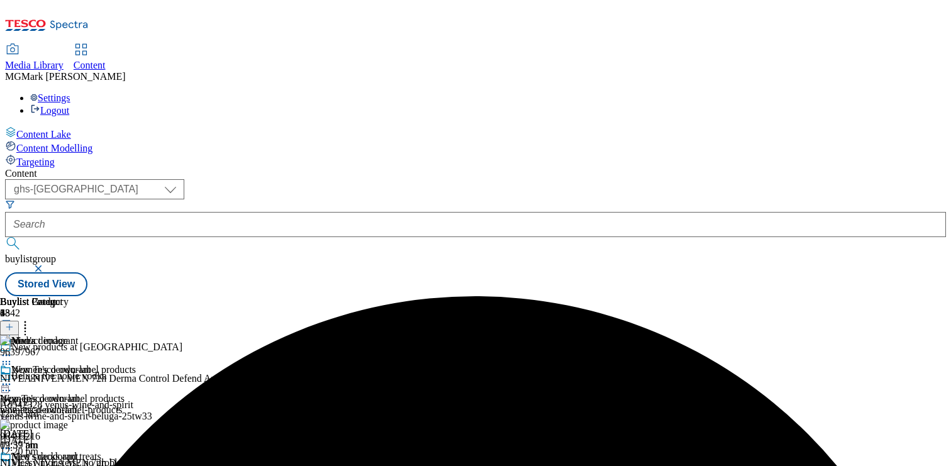
scroll to position [122, 0]
click at [13, 465] on icon at bounding box center [6, 471] width 13 height 13
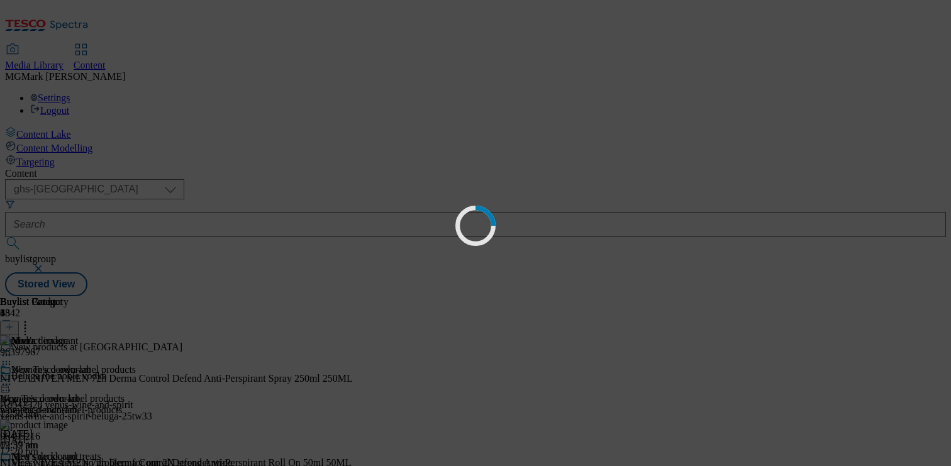
scroll to position [0, 0]
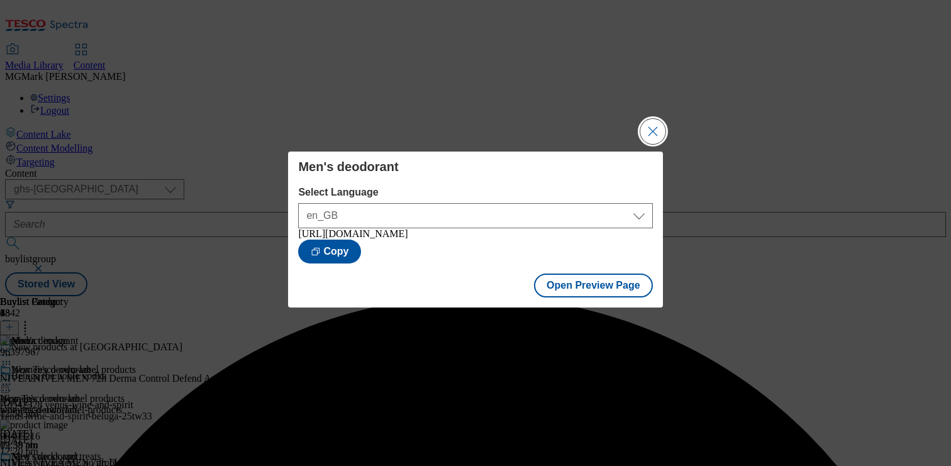
click at [659, 132] on button "Close Modal" at bounding box center [652, 131] width 25 height 25
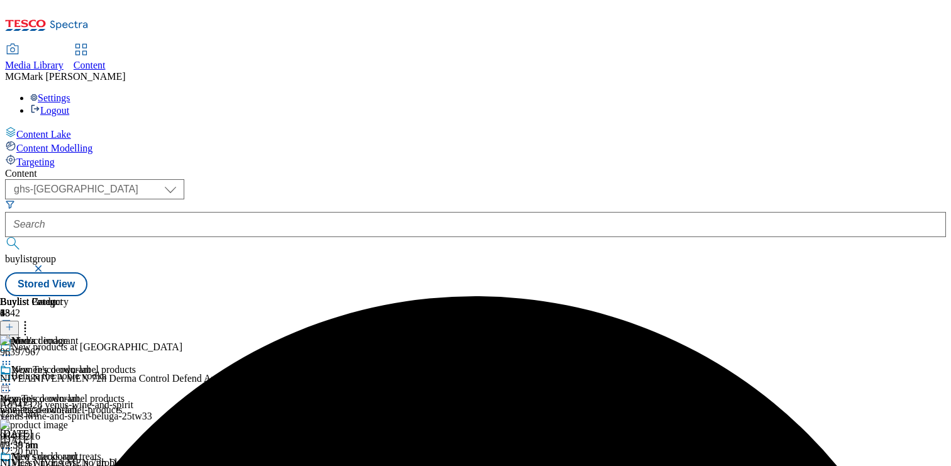
click at [13, 465] on icon at bounding box center [6, 471] width 13 height 13
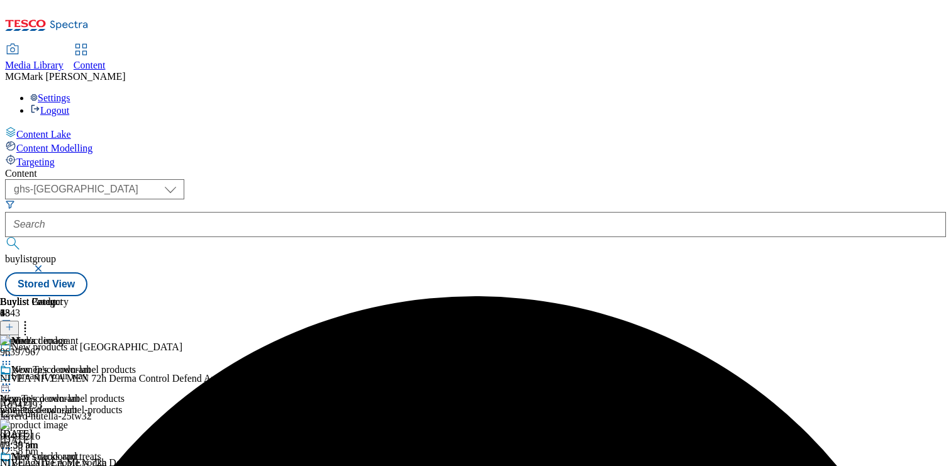
scroll to position [0, 165]
click at [13, 465] on icon at bounding box center [6, 471] width 13 height 13
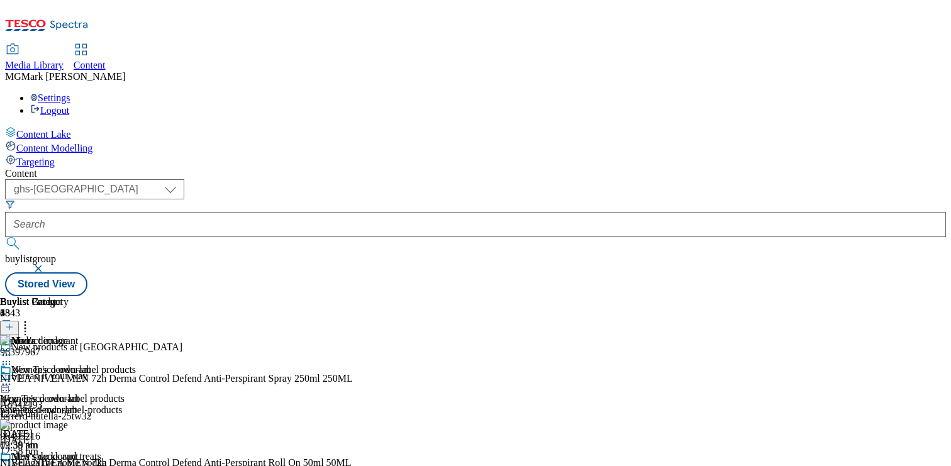
click at [13, 349] on icon at bounding box center [6, 355] width 13 height 13
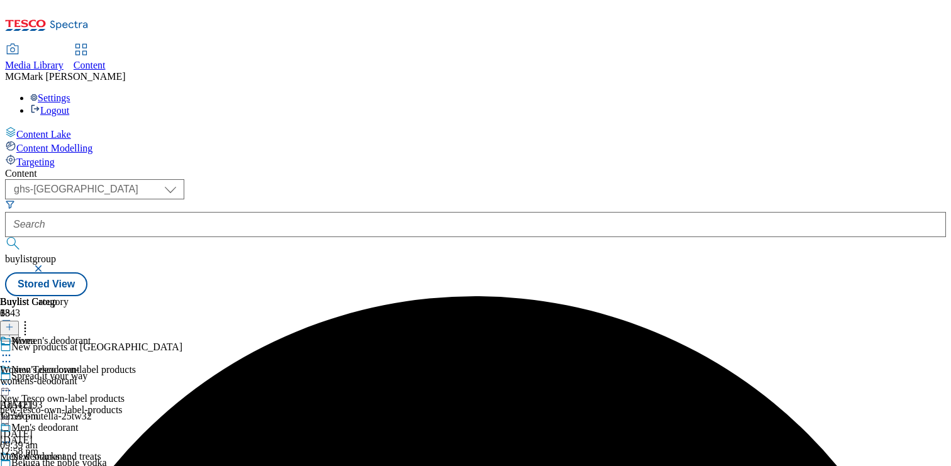
click at [13, 349] on icon at bounding box center [6, 355] width 13 height 13
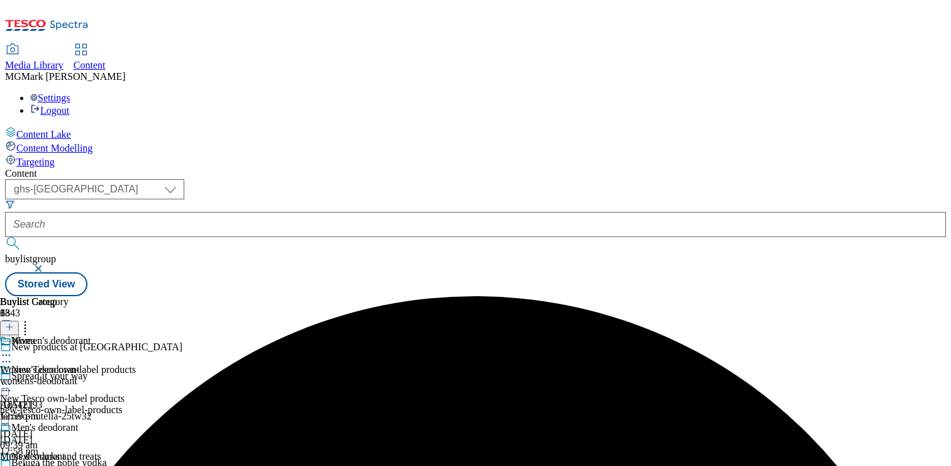
scroll to position [116, 0]
click at [91, 462] on div "men-deodorant" at bounding box center [45, 467] width 91 height 11
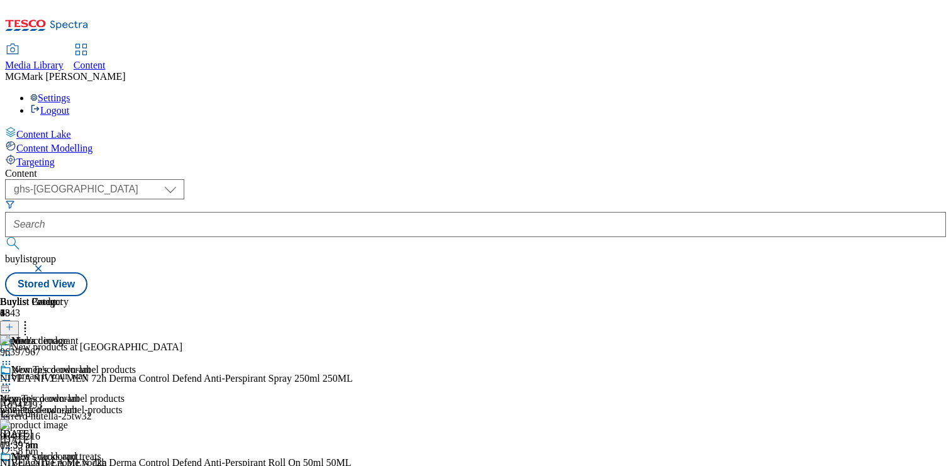
click at [13, 465] on icon at bounding box center [6, 471] width 13 height 13
